Goal: Task Accomplishment & Management: Complete application form

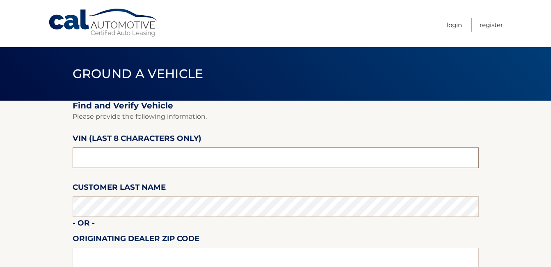
click at [106, 157] on input "text" at bounding box center [276, 157] width 406 height 21
type input "n*******"
type input "NN243311"
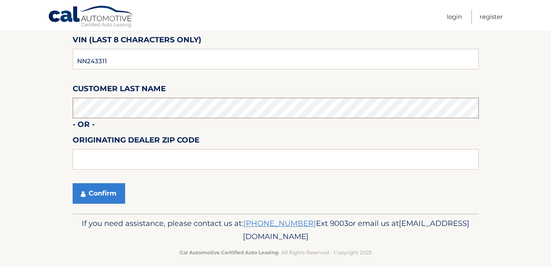
scroll to position [108, 0]
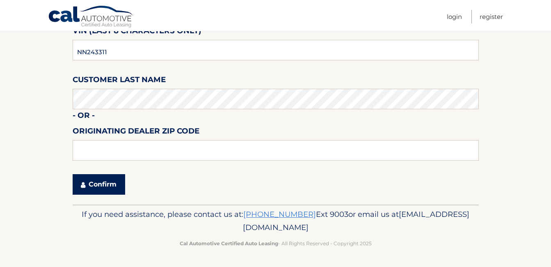
click at [115, 179] on button "Confirm" at bounding box center [99, 184] width 53 height 21
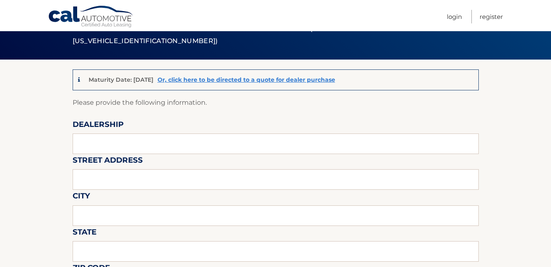
scroll to position [55, 0]
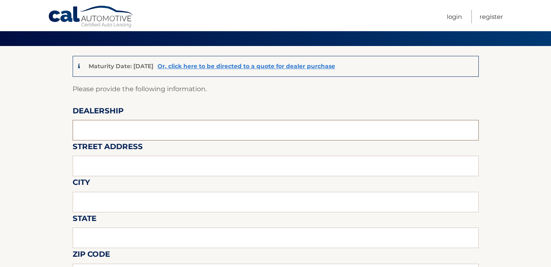
click at [110, 126] on input "text" at bounding box center [276, 130] width 406 height 21
type input "MIAMI LAKES AUTOMALL"
type input "16600 NW 57th ave"
type input "[GEOGRAPHIC_DATA]"
type input "FL"
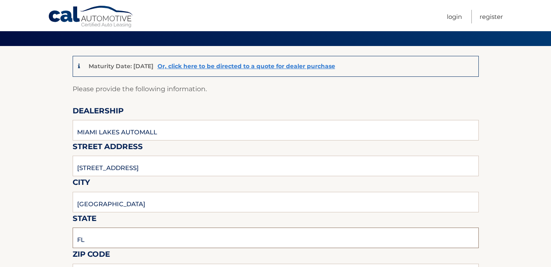
type input "33014"
type input "MIAMI LAKES AUTOMALL"
type input "3054554922"
type input "[PERSON_NAME][EMAIL_ADDRESS][DOMAIN_NAME]"
type input "FABIO MOREIRA"
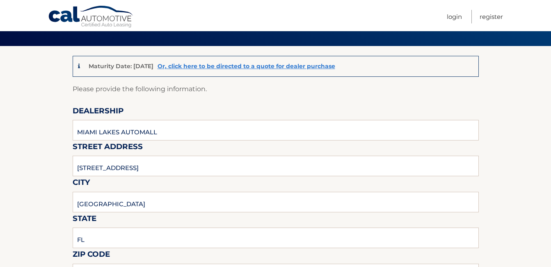
type input "3054554922"
type input "FABIO.MOREIRA@MIAMILAKESAUTOMALL.COM"
type input "FABIO MOREIRA"
type input "FABIO.MOREIRA@MIAMILAKESAUTOMALL.COM"
type input "KEYS @ CHEVROLET SHOWROOM FABIO"
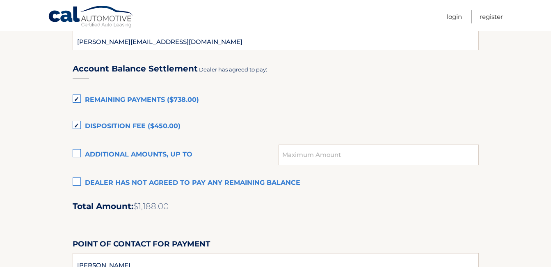
scroll to position [547, 0]
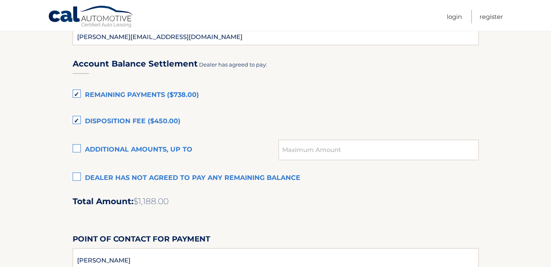
click at [78, 120] on label "Disposition Fee ($450.00)" at bounding box center [276, 121] width 406 height 16
click at [0, 0] on input "Disposition Fee ($450.00)" at bounding box center [0, 0] width 0 height 0
click at [77, 95] on label "Remaining Payments ($738.00)" at bounding box center [276, 95] width 406 height 16
click at [0, 0] on input "Remaining Payments ($738.00)" at bounding box center [0, 0] width 0 height 0
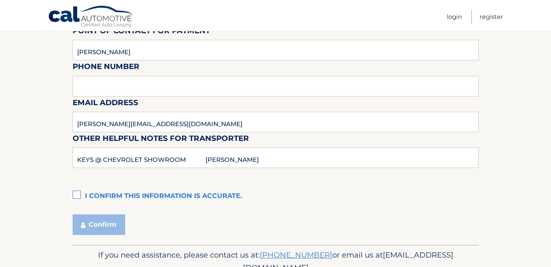
scroll to position [796, 0]
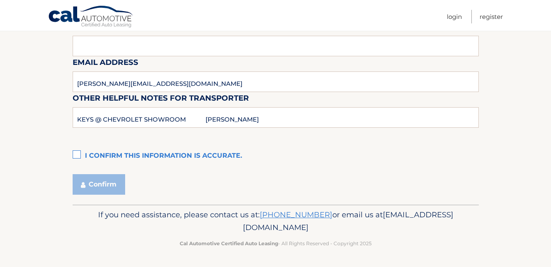
click at [77, 153] on label "I confirm this information is accurate." at bounding box center [276, 156] width 406 height 16
click at [0, 0] on input "I confirm this information is accurate." at bounding box center [0, 0] width 0 height 0
click at [102, 184] on button "Confirm" at bounding box center [99, 184] width 53 height 21
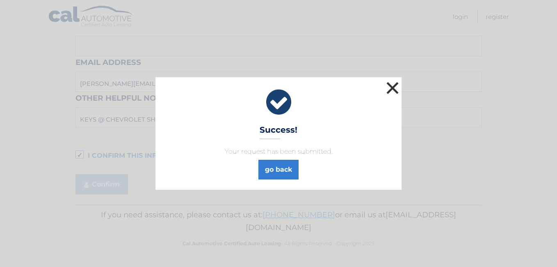
click at [390, 85] on button "×" at bounding box center [393, 88] width 16 height 16
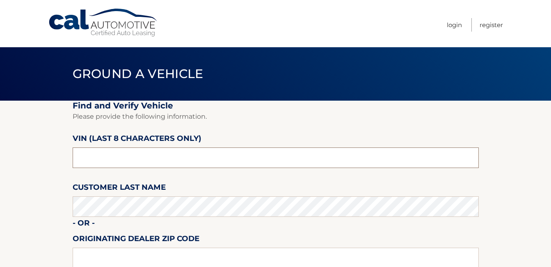
click at [119, 158] on input "text" at bounding box center [276, 157] width 406 height 21
type input "N8618728"
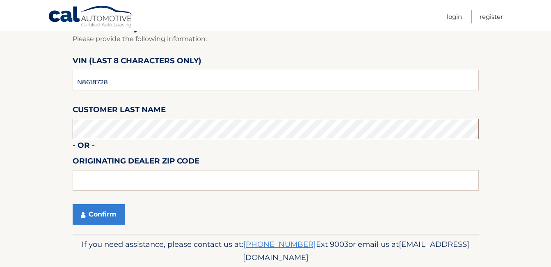
scroll to position [82, 0]
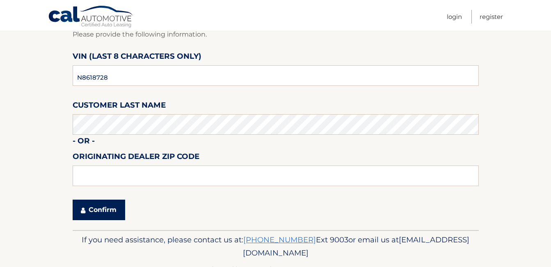
click at [110, 209] on button "Confirm" at bounding box center [99, 209] width 53 height 21
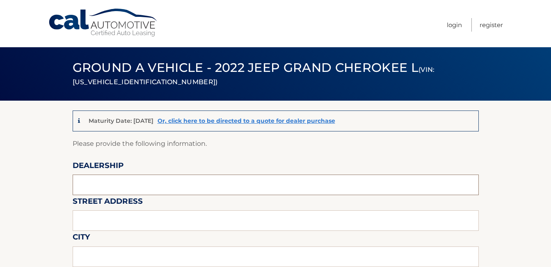
click at [87, 183] on input "text" at bounding box center [276, 184] width 406 height 21
type input "MIAMI LAKES AUTOMALL"
type input "[STREET_ADDRESS]"
type input "[GEOGRAPHIC_DATA]"
type input "FL"
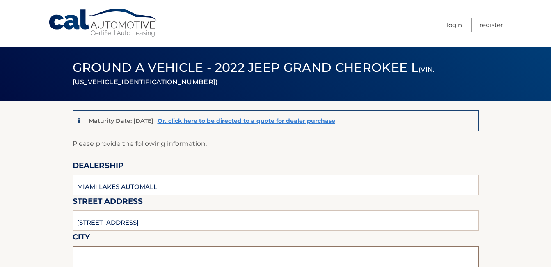
type input "33014"
type input "MIAMI LAKES AUTOMALL"
type input "3054554922"
type input "FABIO.MOREIRA@MIAMILAKESAUTOMALL.COM"
type input "FABIO MOREIRA"
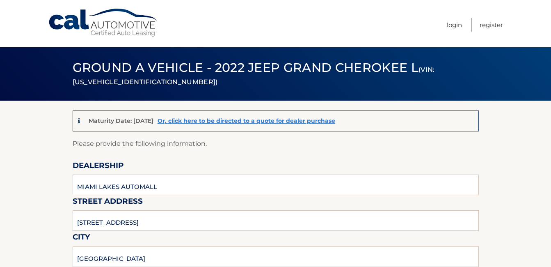
type input "3054554922"
type input "FABIO.MOREIRA@MIAMILAKESAUTOMALL.COM"
type input "FABIO MOREIRA"
type input "FABIO.MOREIRA@MIAMILAKESAUTOMALL.COM"
type input "KEYS @ CHEVROLET SHOWROOM FABIO"
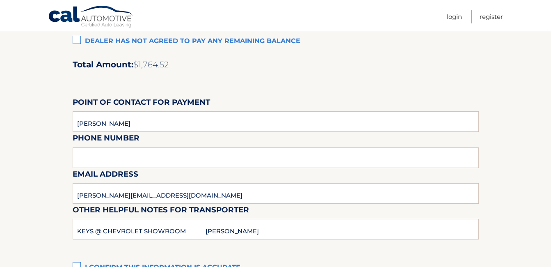
scroll to position [684, 0]
click at [156, 117] on input "FABIO MOREIRA" at bounding box center [276, 121] width 406 height 21
type input "F"
type input "LILIANA MARTINEZ"
click at [170, 155] on div "Email Address FABIO.MOREIRA@MIAMILAKESAUTOMALL.COM" at bounding box center [276, 149] width 406 height 36
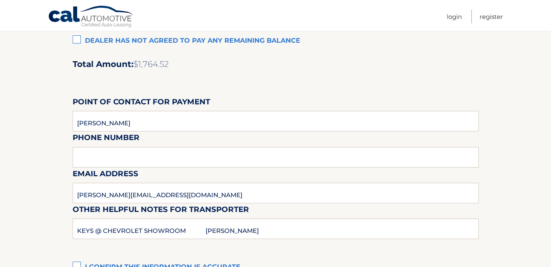
click at [113, 160] on div "Email Address FABIO.MOREIRA@MIAMILAKESAUTOMALL.COM" at bounding box center [276, 149] width 406 height 36
click at [112, 159] on div "Email Address FABIO.MOREIRA@MIAMILAKESAUTOMALL.COM" at bounding box center [276, 149] width 406 height 36
click at [128, 195] on input "FABIO.MOREIRA@MIAMILAKESAUTOMALL.COM" at bounding box center [276, 193] width 406 height 21
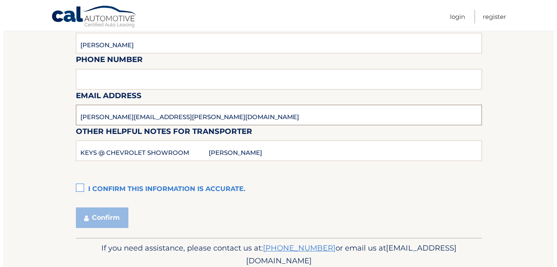
scroll to position [766, 0]
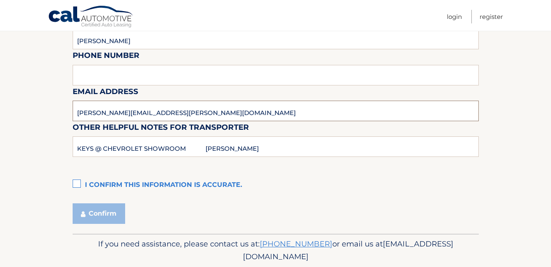
type input "LILIANA.MARTINZ@MIAMILAKESAUTOMALL.COM"
click at [78, 183] on label "I confirm this information is accurate." at bounding box center [276, 185] width 406 height 16
click at [0, 0] on input "I confirm this information is accurate." at bounding box center [0, 0] width 0 height 0
click at [97, 212] on button "Confirm" at bounding box center [99, 213] width 53 height 21
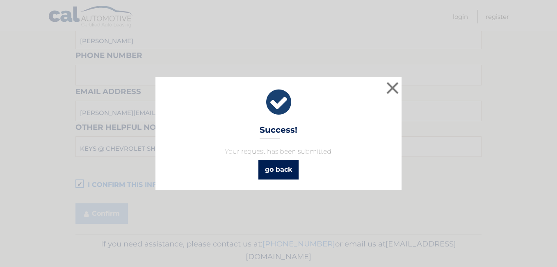
click at [284, 166] on link "go back" at bounding box center [279, 170] width 40 height 20
